Goal: Task Accomplishment & Management: Use online tool/utility

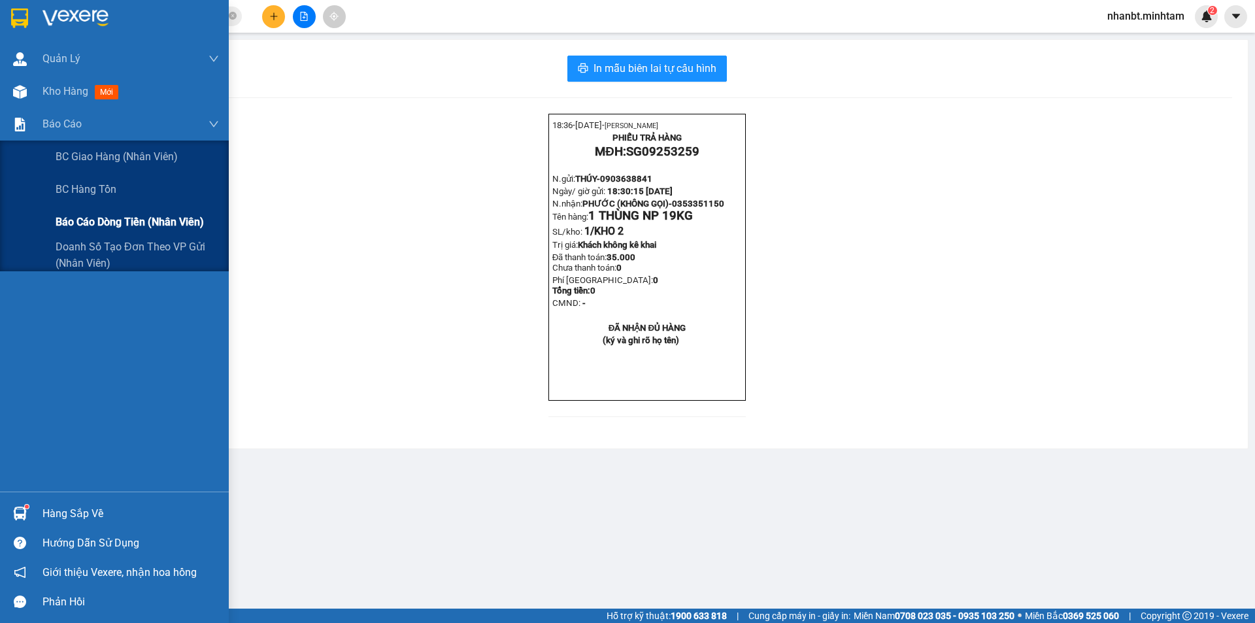
click at [80, 225] on span "Báo cáo dòng tiền (nhân viên)" at bounding box center [130, 222] width 148 height 16
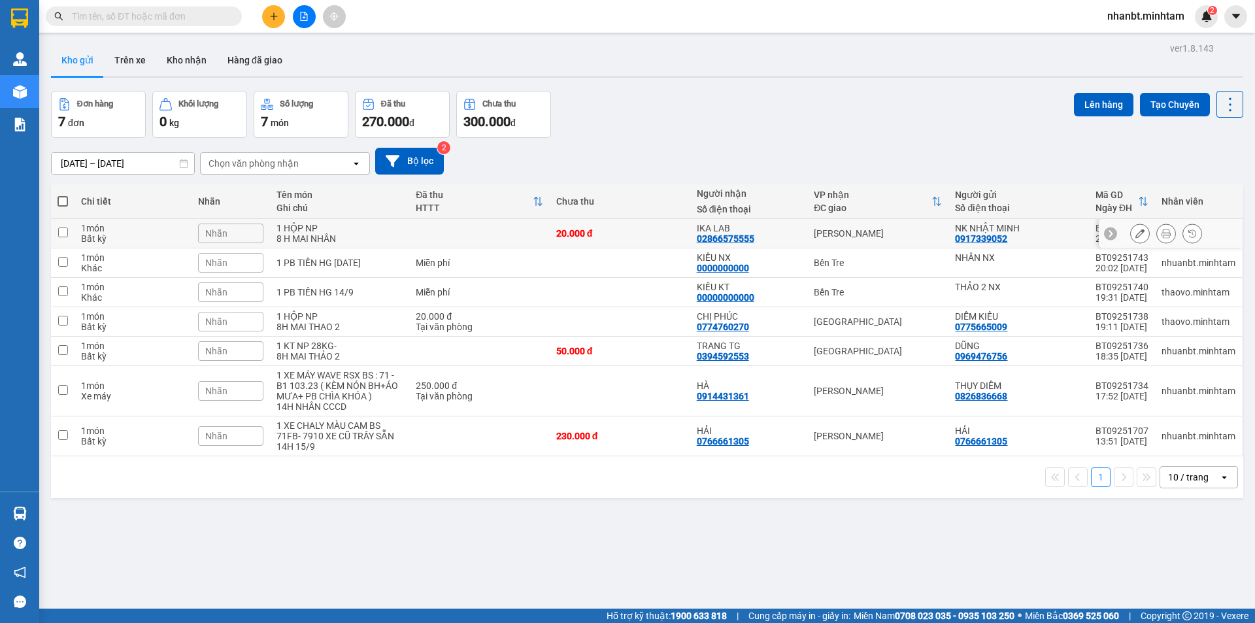
click at [67, 232] on input "checkbox" at bounding box center [63, 232] width 10 height 10
checkbox input "true"
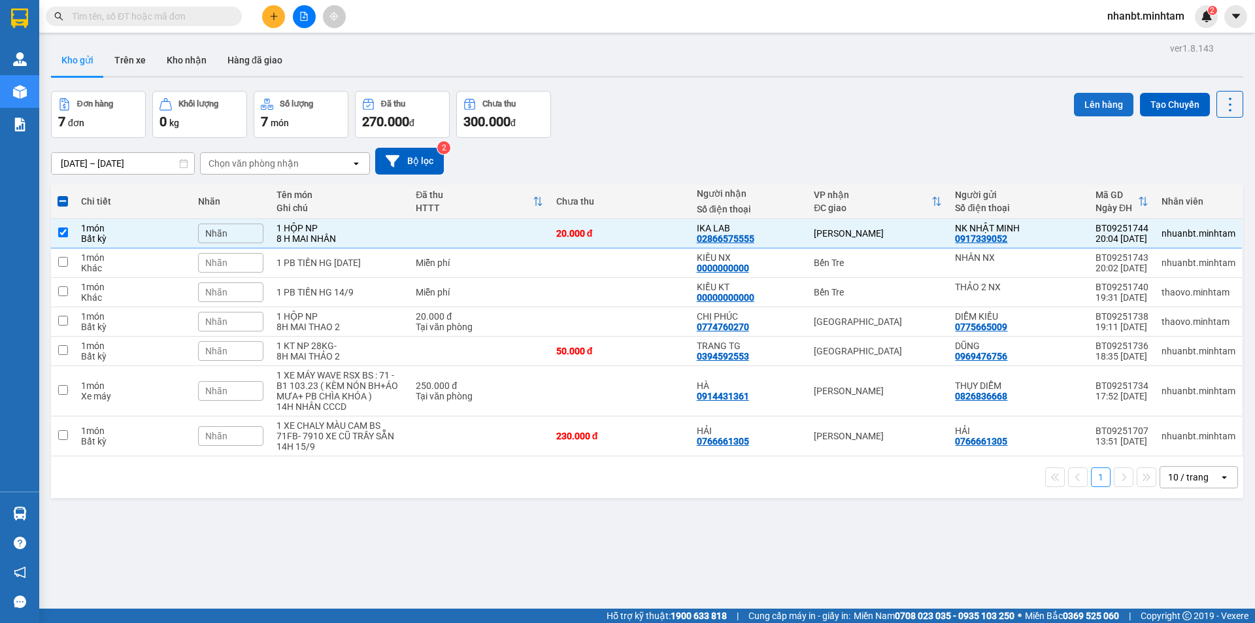
click at [1094, 101] on button "Lên hàng" at bounding box center [1103, 105] width 59 height 24
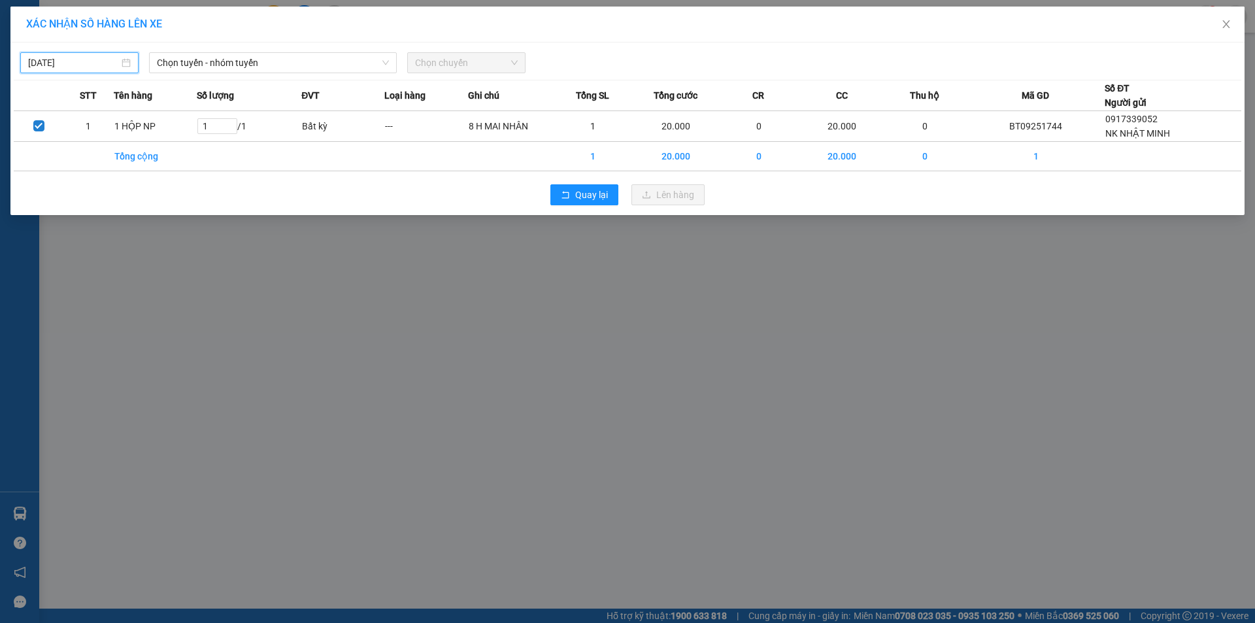
click at [102, 64] on input "[DATE]" at bounding box center [73, 63] width 91 height 14
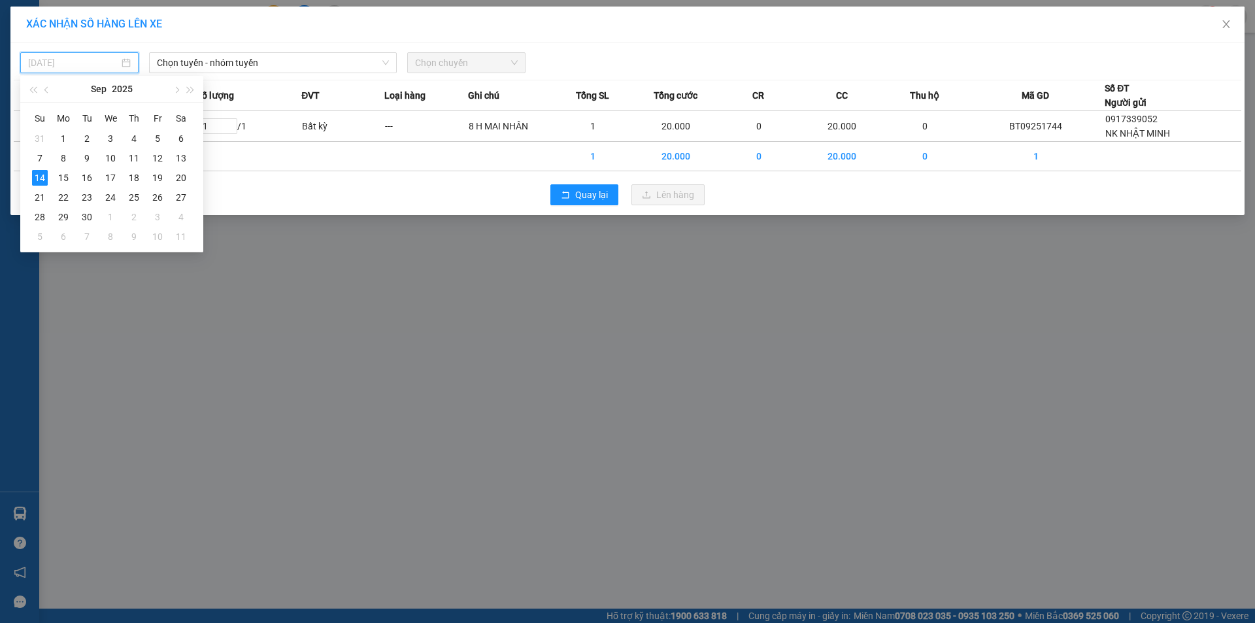
click at [62, 178] on div "15" at bounding box center [64, 178] width 16 height 16
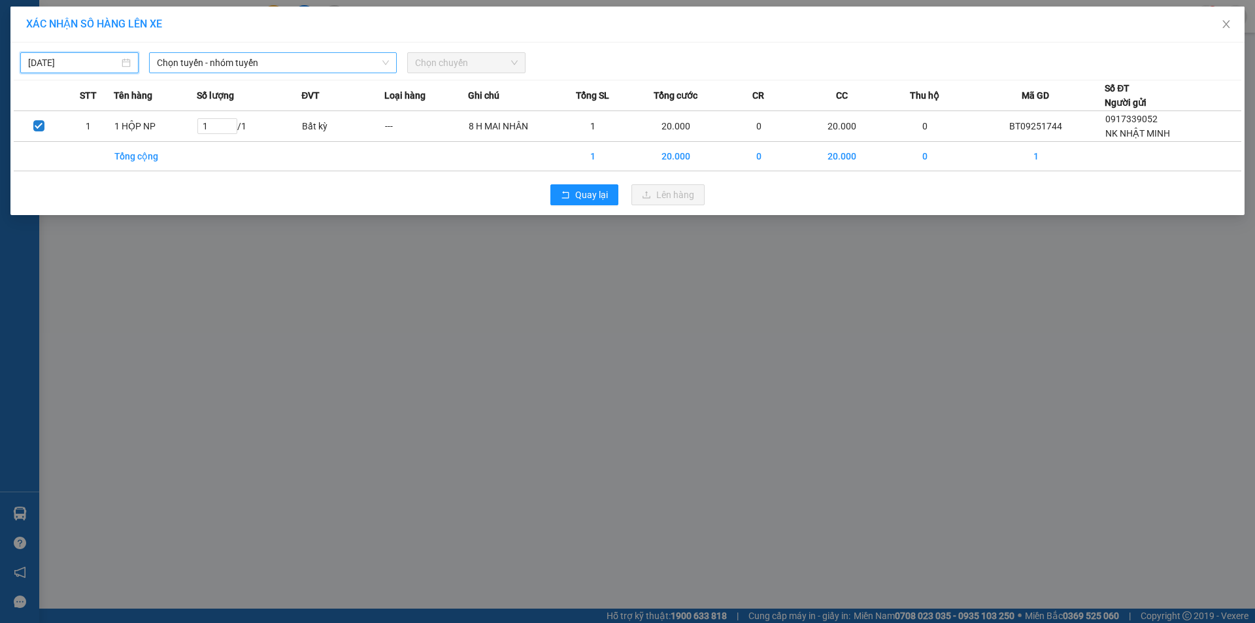
type input "15/09/2025"
click at [276, 49] on div "15/09/2025 Chọn tuyến - nhóm tuyến Chọn chuyến" at bounding box center [627, 59] width 1227 height 27
click at [274, 54] on span "Chọn tuyến - nhóm tuyến" at bounding box center [273, 63] width 232 height 20
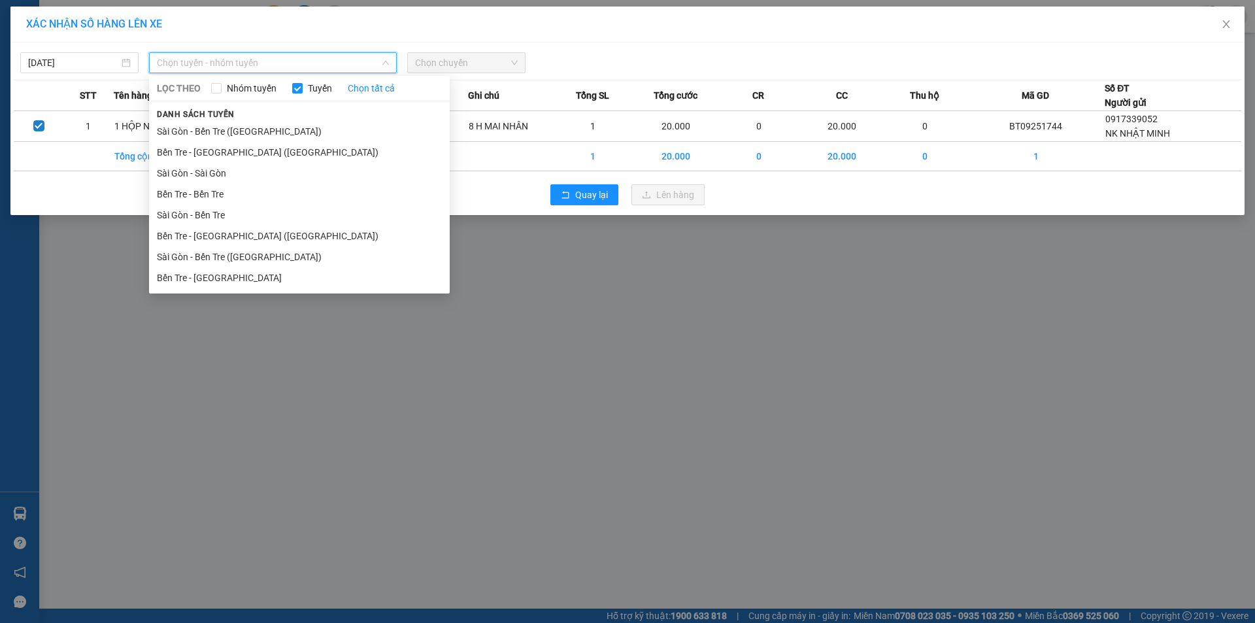
click at [225, 238] on li "Bến Tre - Sài Gòn (CT)" at bounding box center [299, 235] width 301 height 21
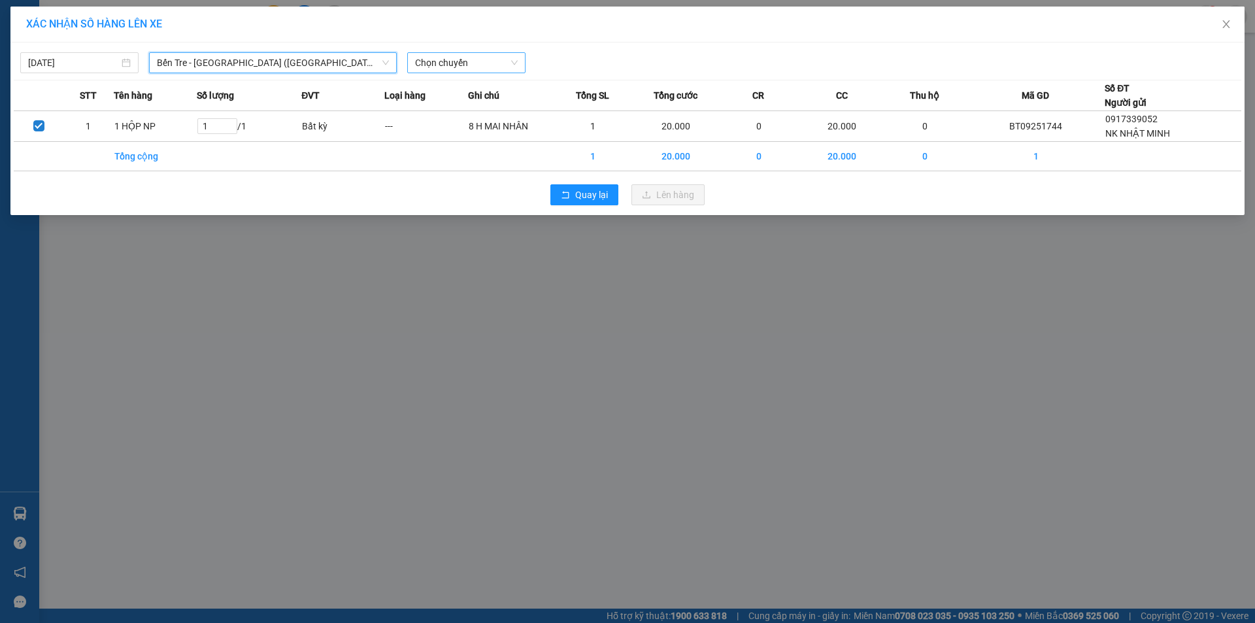
click at [478, 65] on span "Chọn chuyến" at bounding box center [466, 63] width 103 height 20
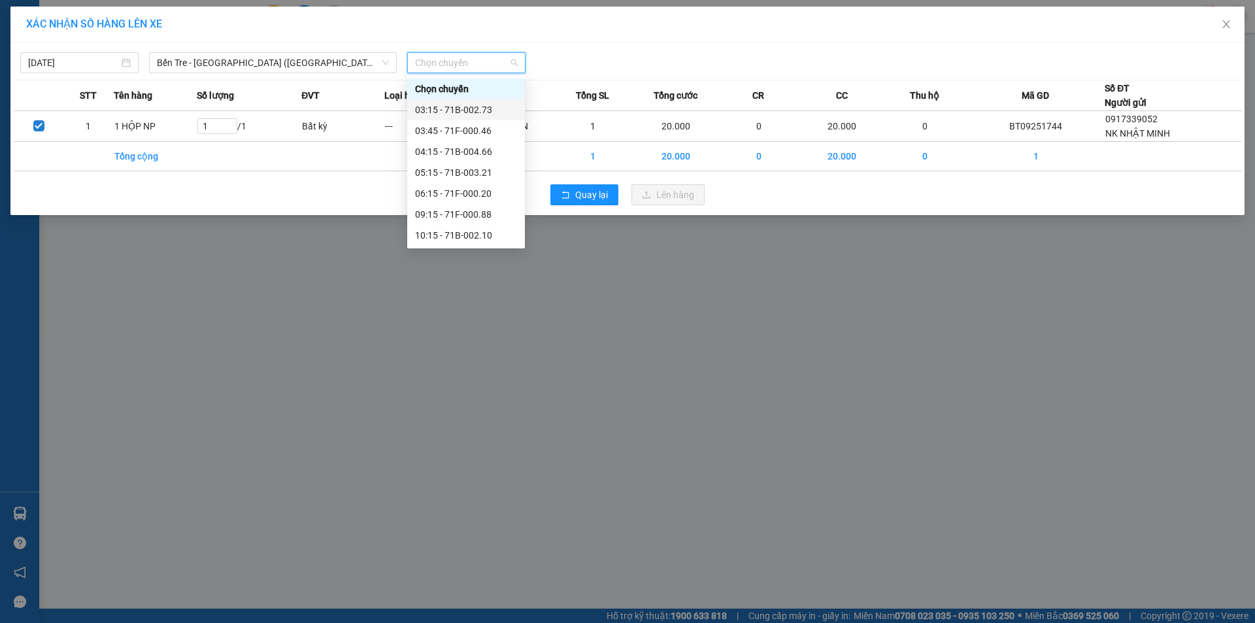
click at [478, 108] on div "03:15 - 71B-002.73" at bounding box center [466, 110] width 102 height 14
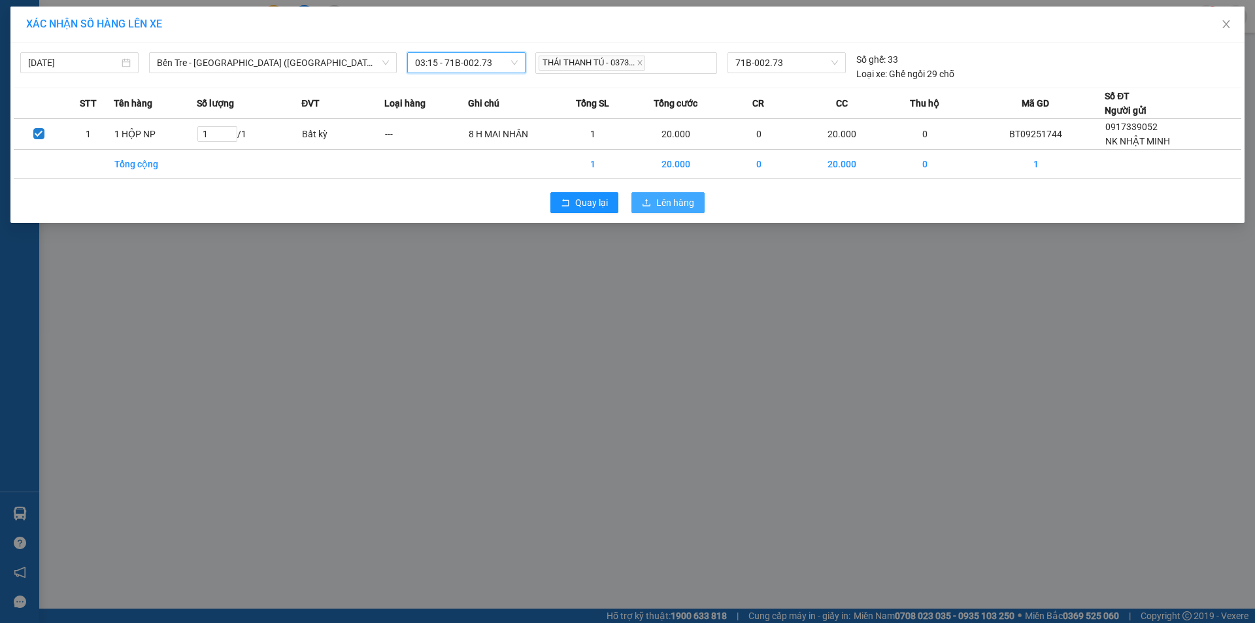
click at [678, 203] on span "Lên hàng" at bounding box center [675, 202] width 38 height 14
